Goal: Information Seeking & Learning: Check status

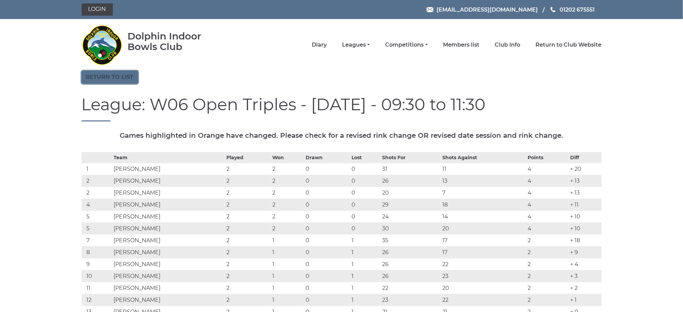
click at [119, 75] on link "Return to list" at bounding box center [110, 77] width 56 height 13
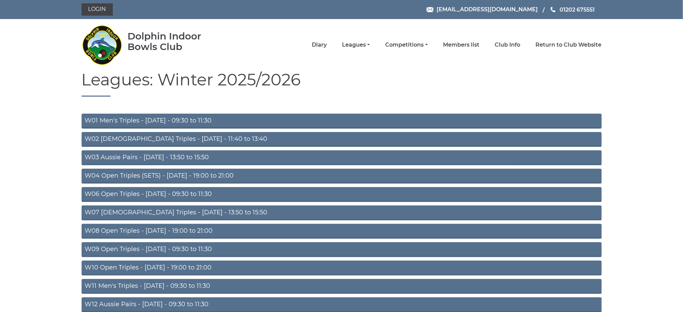
click at [36, 187] on section "Leagues: Winter 2025/2026 W01 Men's Triples - Monday - 09:30 to 11:30 W02 Ladie…" at bounding box center [341, 263] width 683 height 385
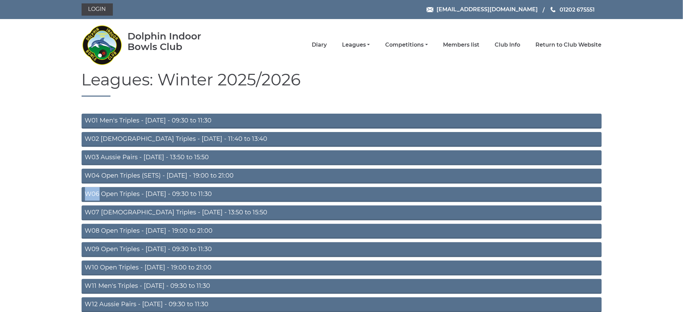
click at [36, 187] on section "Leagues: Winter 2025/2026 W01 Men's Triples - Monday - 09:30 to 11:30 W02 Ladie…" at bounding box center [341, 263] width 683 height 385
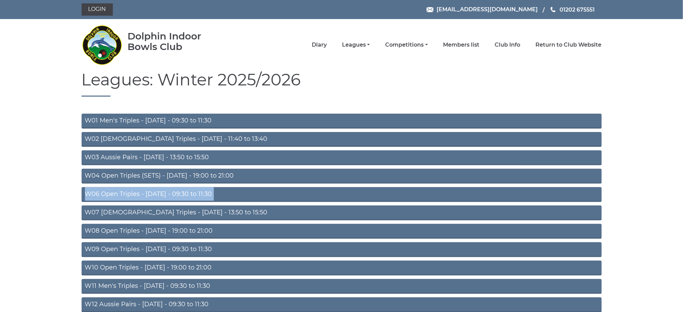
click at [36, 187] on section "Leagues: Winter 2025/2026 W01 Men's Triples - Monday - 09:30 to 11:30 W02 Ladie…" at bounding box center [341, 263] width 683 height 385
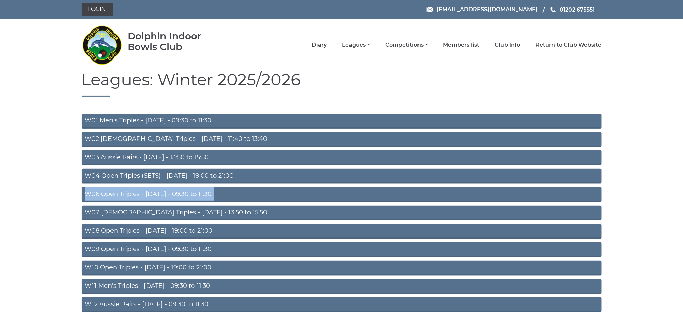
click at [36, 187] on section "Leagues: Winter 2025/2026 W01 Men's Triples - Monday - 09:30 to 11:30 W02 Ladie…" at bounding box center [341, 263] width 683 height 385
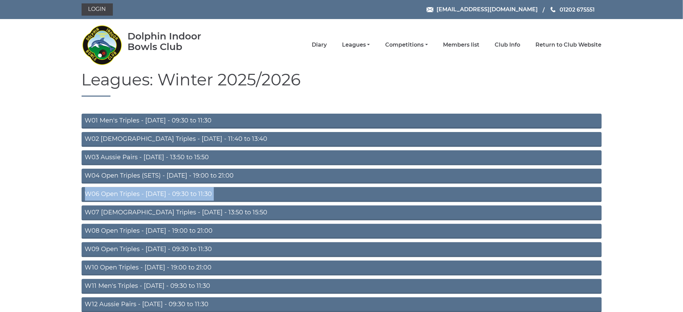
click at [36, 187] on section "Leagues: Winter 2025/2026 W01 Men's Triples - Monday - 09:30 to 11:30 W02 Ladie…" at bounding box center [341, 263] width 683 height 385
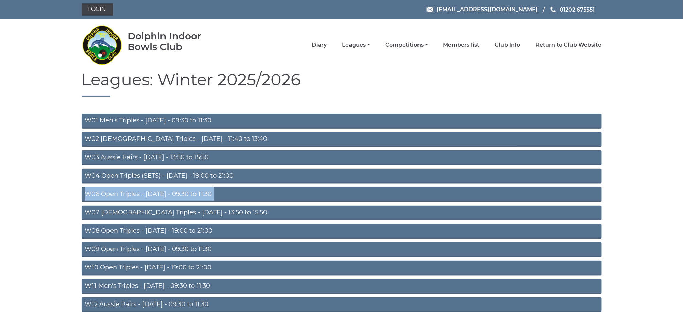
click at [36, 187] on section "Leagues: Winter 2025/2026 W01 Men's Triples - Monday - 09:30 to 11:30 W02 Ladie…" at bounding box center [341, 263] width 683 height 385
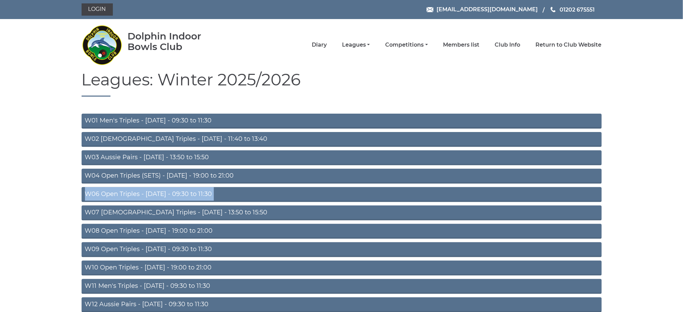
click at [36, 187] on section "Leagues: Winter 2025/2026 W01 Men's Triples - Monday - 09:30 to 11:30 W02 Ladie…" at bounding box center [341, 263] width 683 height 385
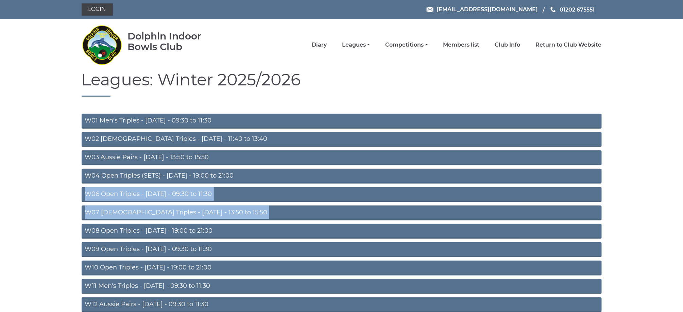
drag, startPoint x: 36, startPoint y: 187, endPoint x: 131, endPoint y: 210, distance: 98.2
click at [131, 210] on section "Leagues: Winter 2025/2026 W01 Men's Triples - Monday - 09:30 to 11:30 W02 Ladie…" at bounding box center [341, 263] width 683 height 385
click at [154, 244] on link "W09 Open Triples - Wednesday - 09:30 to 11:30" at bounding box center [342, 249] width 520 height 15
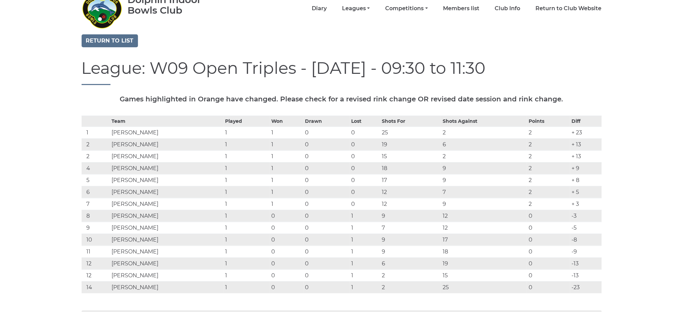
scroll to position [36, 0]
click at [154, 244] on td "Jenny CUTLER" at bounding box center [167, 240] width 114 height 12
